Goal: Find specific page/section: Find specific page/section

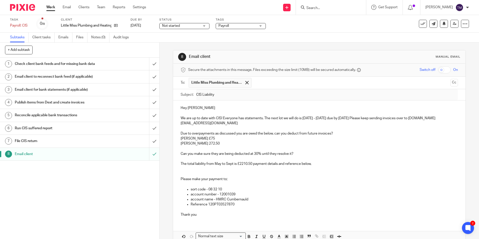
scroll to position [27, 0]
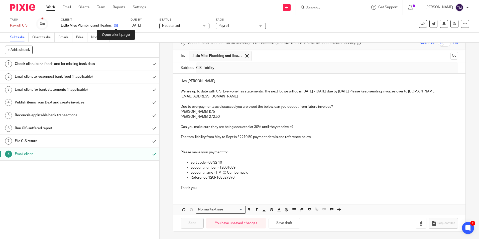
click at [117, 25] on icon at bounding box center [116, 26] width 4 height 4
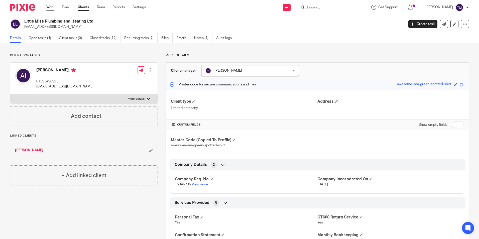
click at [51, 8] on link "Work" at bounding box center [50, 7] width 8 height 5
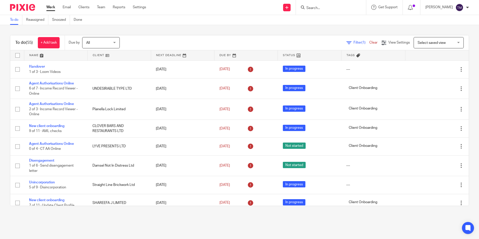
click at [354, 42] on span "Filter (1)" at bounding box center [362, 43] width 16 height 4
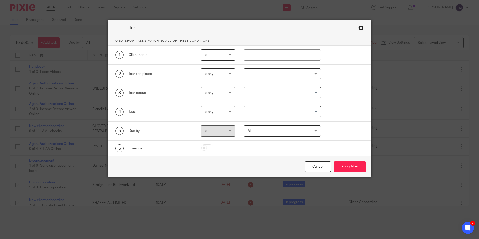
click at [281, 75] on div at bounding box center [282, 73] width 77 height 11
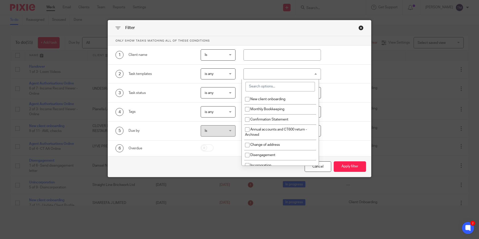
click at [276, 87] on input "search" at bounding box center [280, 87] width 69 height 10
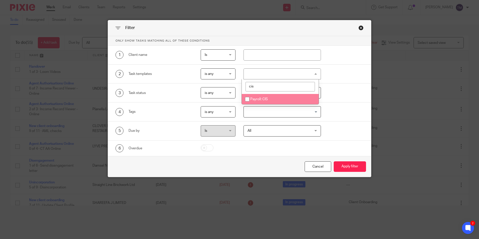
type input "cis"
click at [258, 98] on span "Payroll: CIS" at bounding box center [260, 100] width 18 height 4
checkbox input "true"
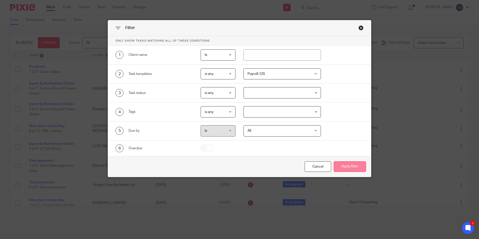
click at [353, 167] on button "Apply filter" at bounding box center [350, 167] width 32 height 11
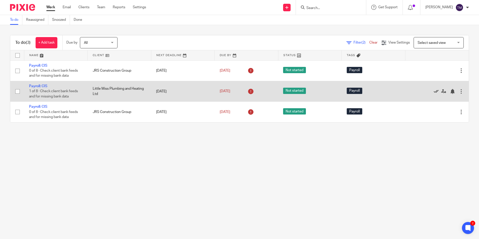
click at [434, 91] on icon at bounding box center [436, 91] width 5 height 5
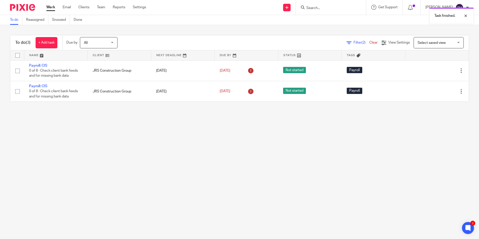
click at [52, 7] on link "Work" at bounding box center [50, 7] width 9 height 5
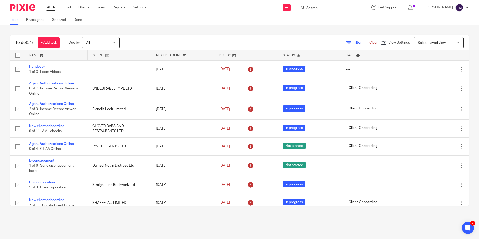
click at [49, 6] on link "Work" at bounding box center [50, 7] width 9 height 5
